Goal: Task Accomplishment & Management: Manage account settings

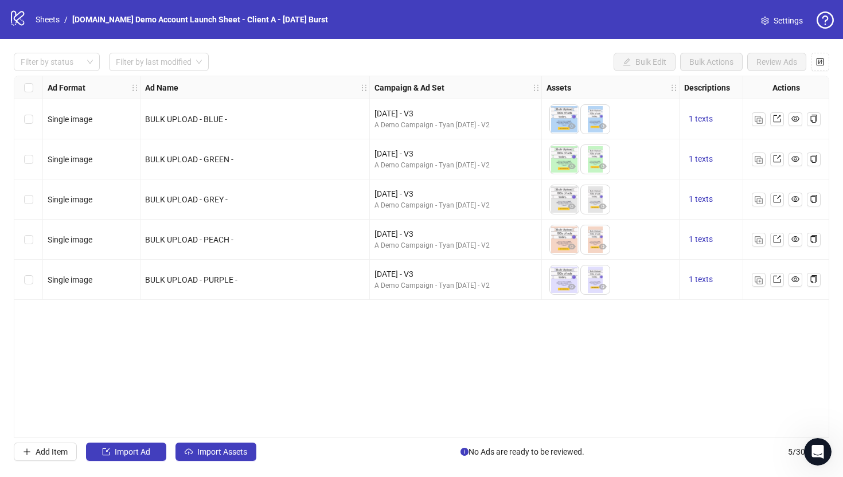
scroll to position [0, 110]
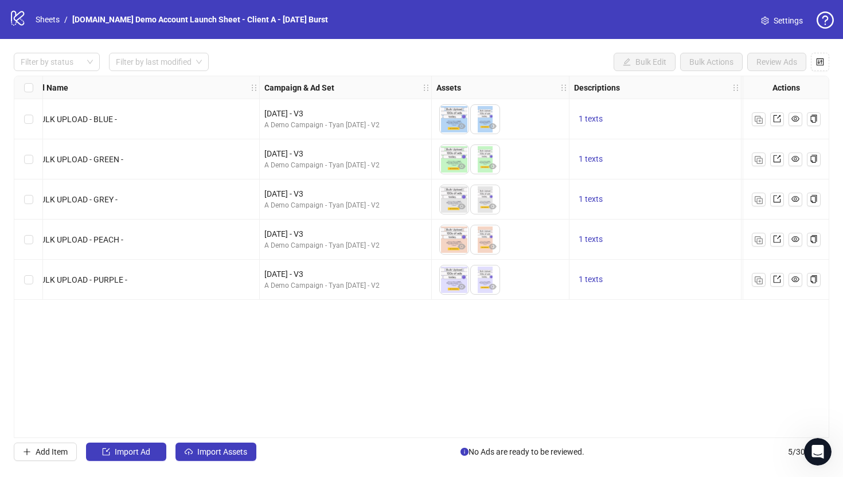
click at [782, 24] on span "Settings" at bounding box center [788, 20] width 29 height 13
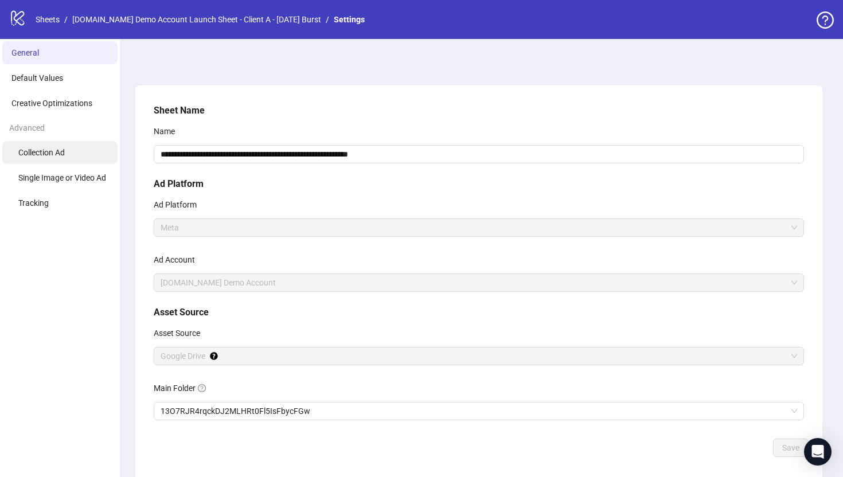
click at [41, 145] on li "Collection Ad" at bounding box center [59, 152] width 115 height 23
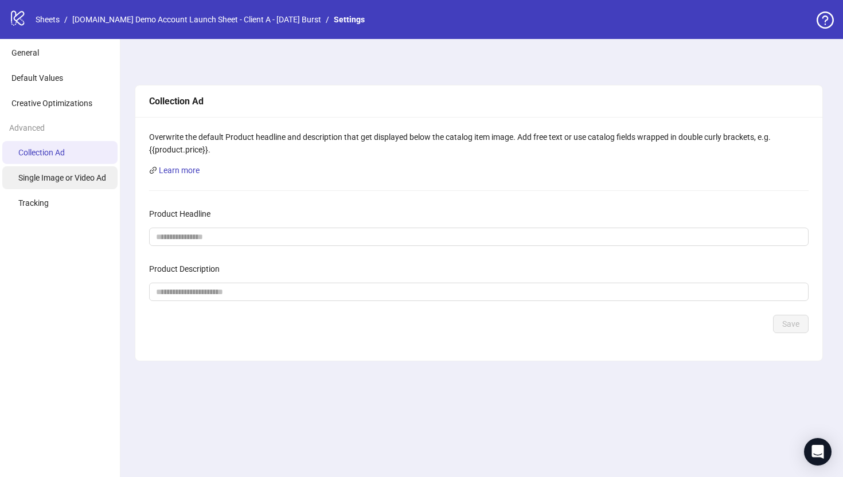
click at [42, 174] on span "Single Image or Video Ad" at bounding box center [62, 177] width 88 height 9
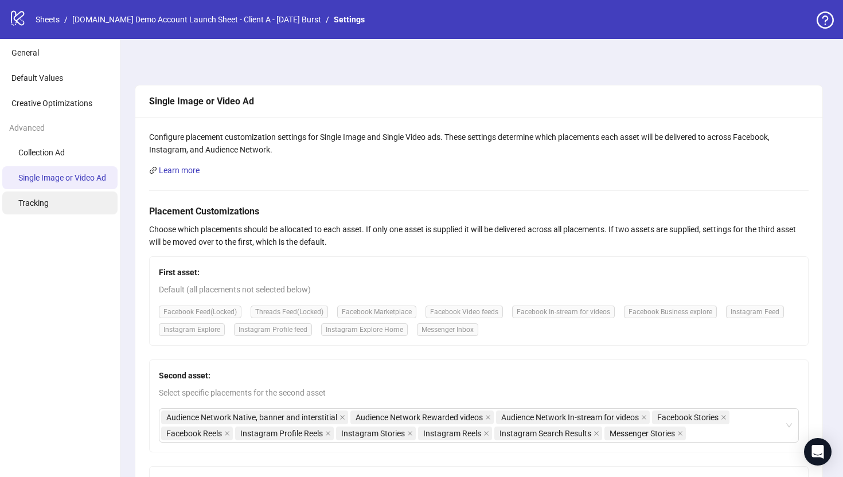
click at [38, 206] on span "Tracking" at bounding box center [33, 202] width 30 height 9
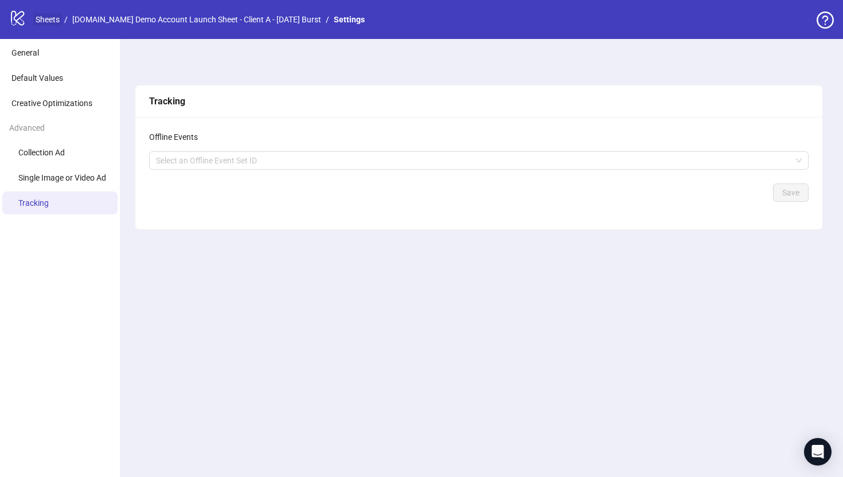
click at [43, 17] on link "Sheets" at bounding box center [47, 19] width 29 height 13
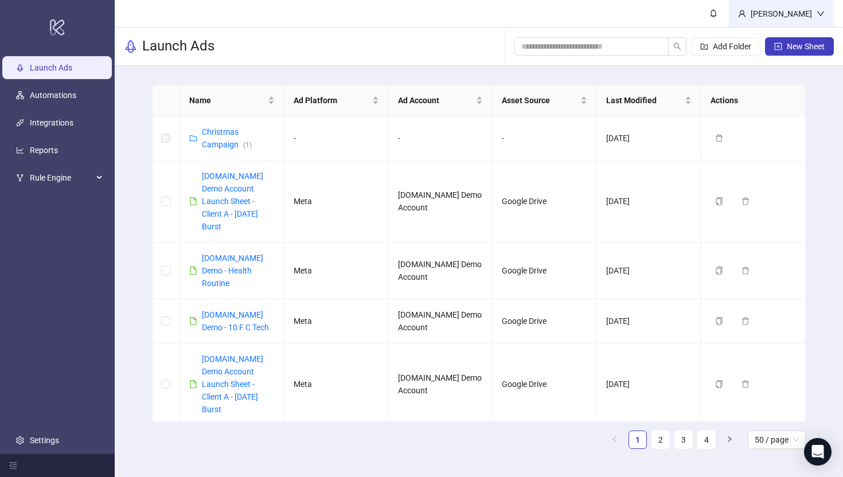
click at [800, 14] on div "Martin Demo" at bounding box center [781, 13] width 71 height 13
click at [791, 44] on span "Logout" at bounding box center [797, 40] width 55 height 13
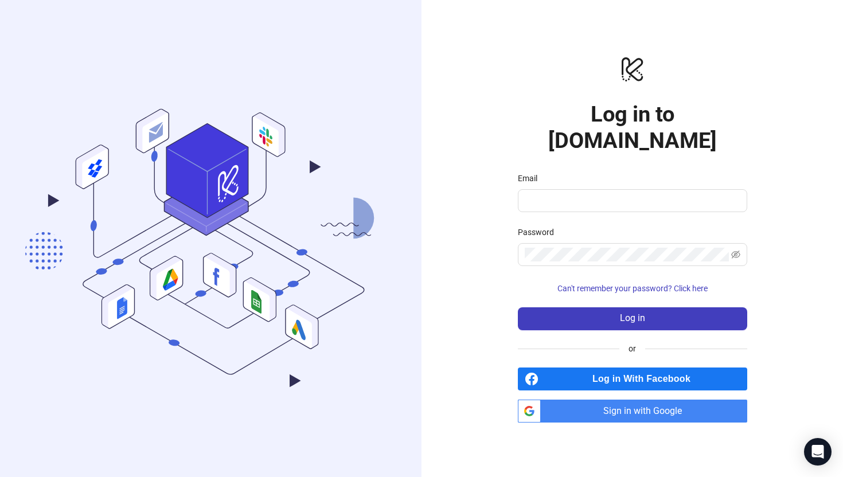
click at [637, 403] on span "Sign in with Google" at bounding box center [646, 411] width 202 height 23
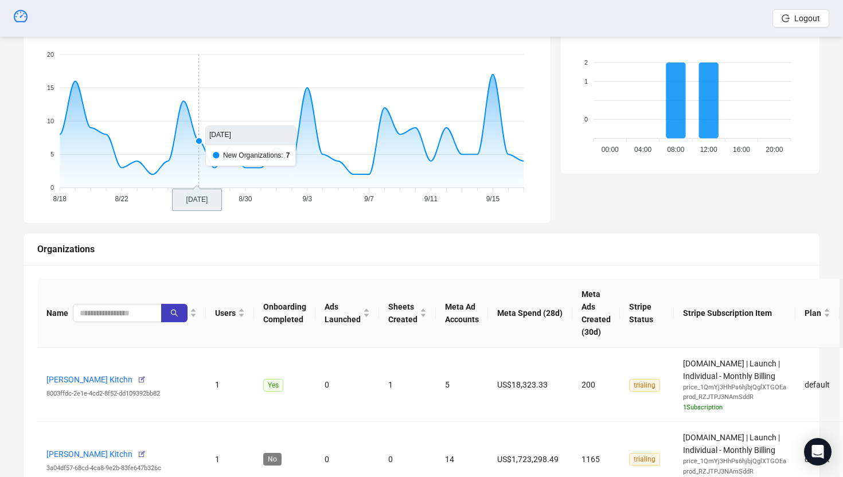
scroll to position [210, 0]
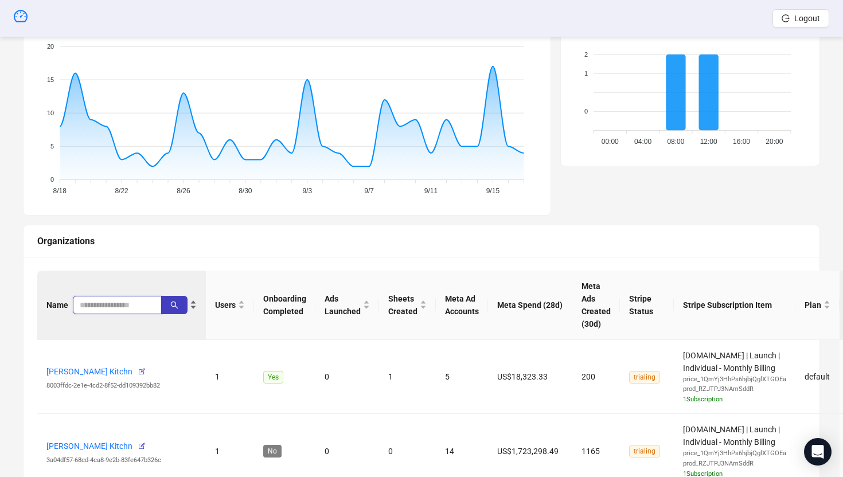
click at [140, 305] on input "search" at bounding box center [113, 305] width 66 height 13
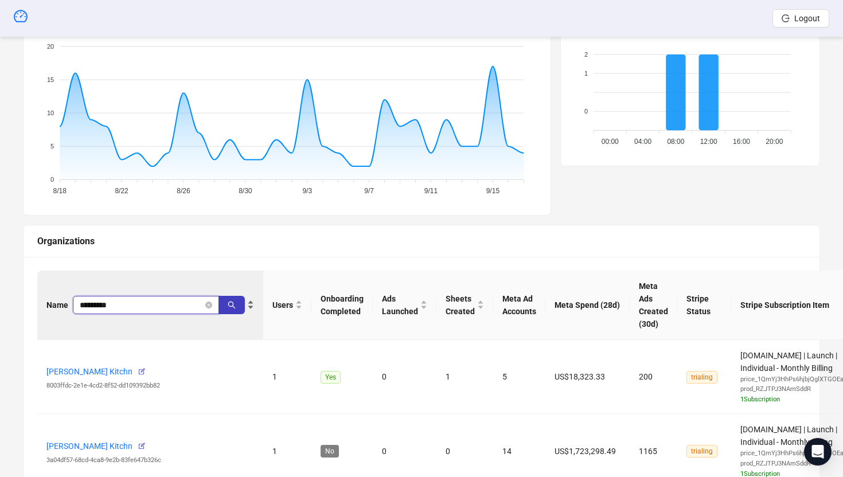
type input "*********"
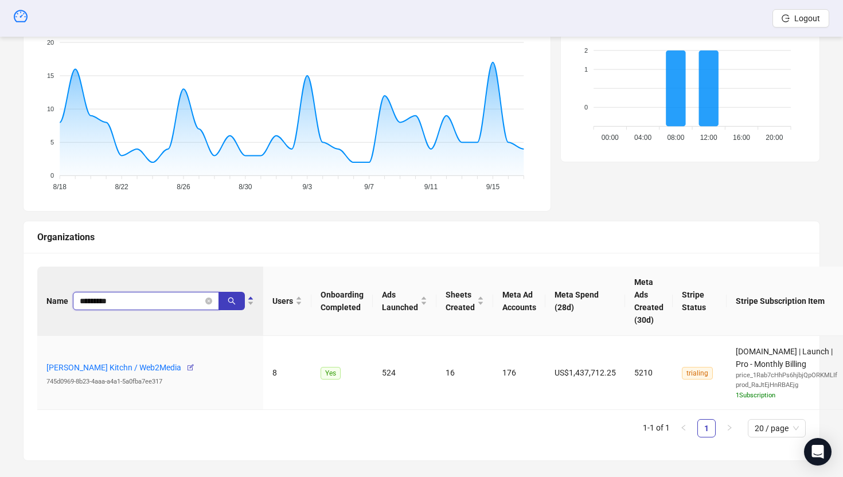
scroll to position [226, 0]
